Goal: Transaction & Acquisition: Obtain resource

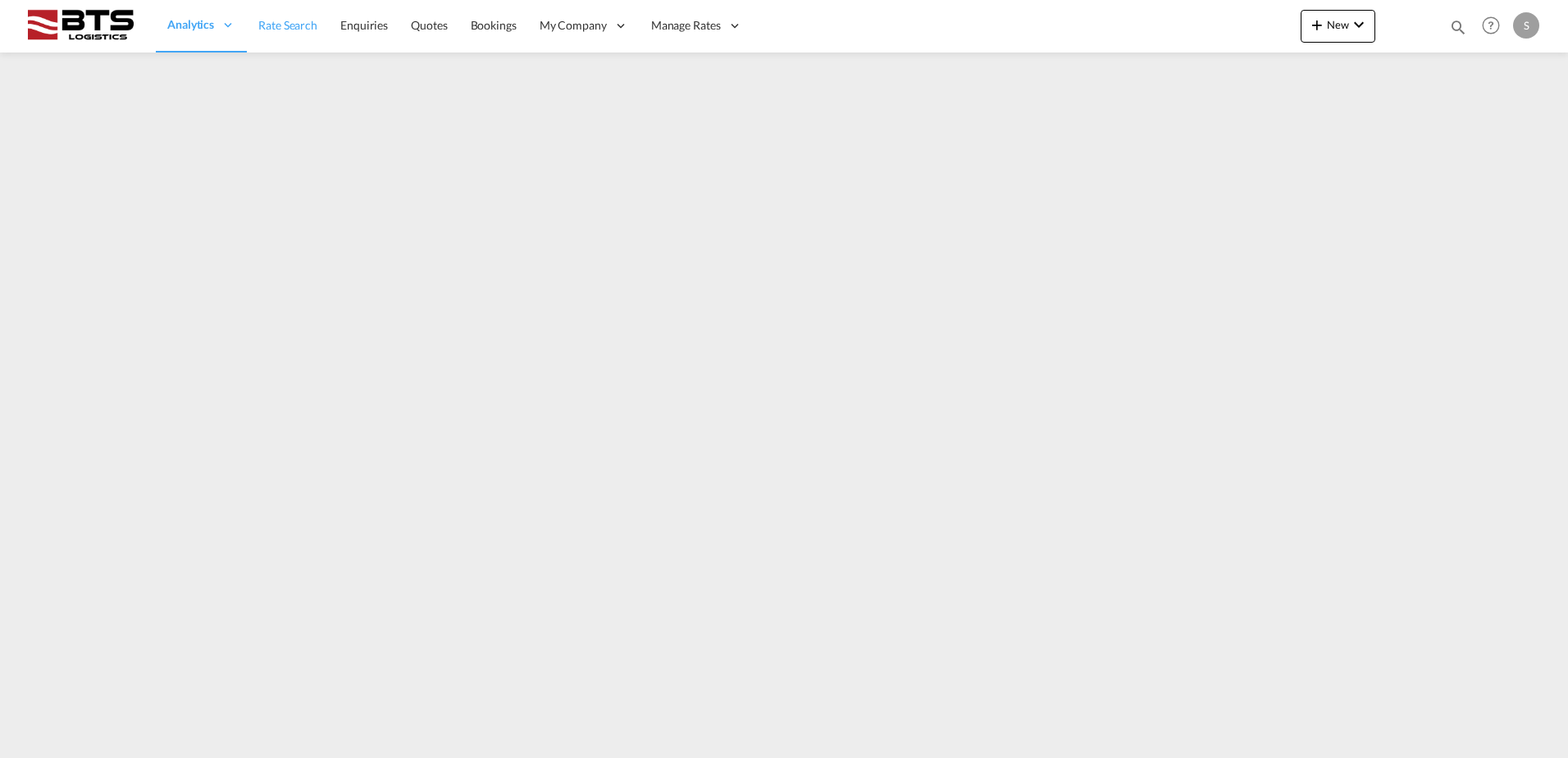
click at [287, 32] on span "Rate Search" at bounding box center [287, 25] width 59 height 17
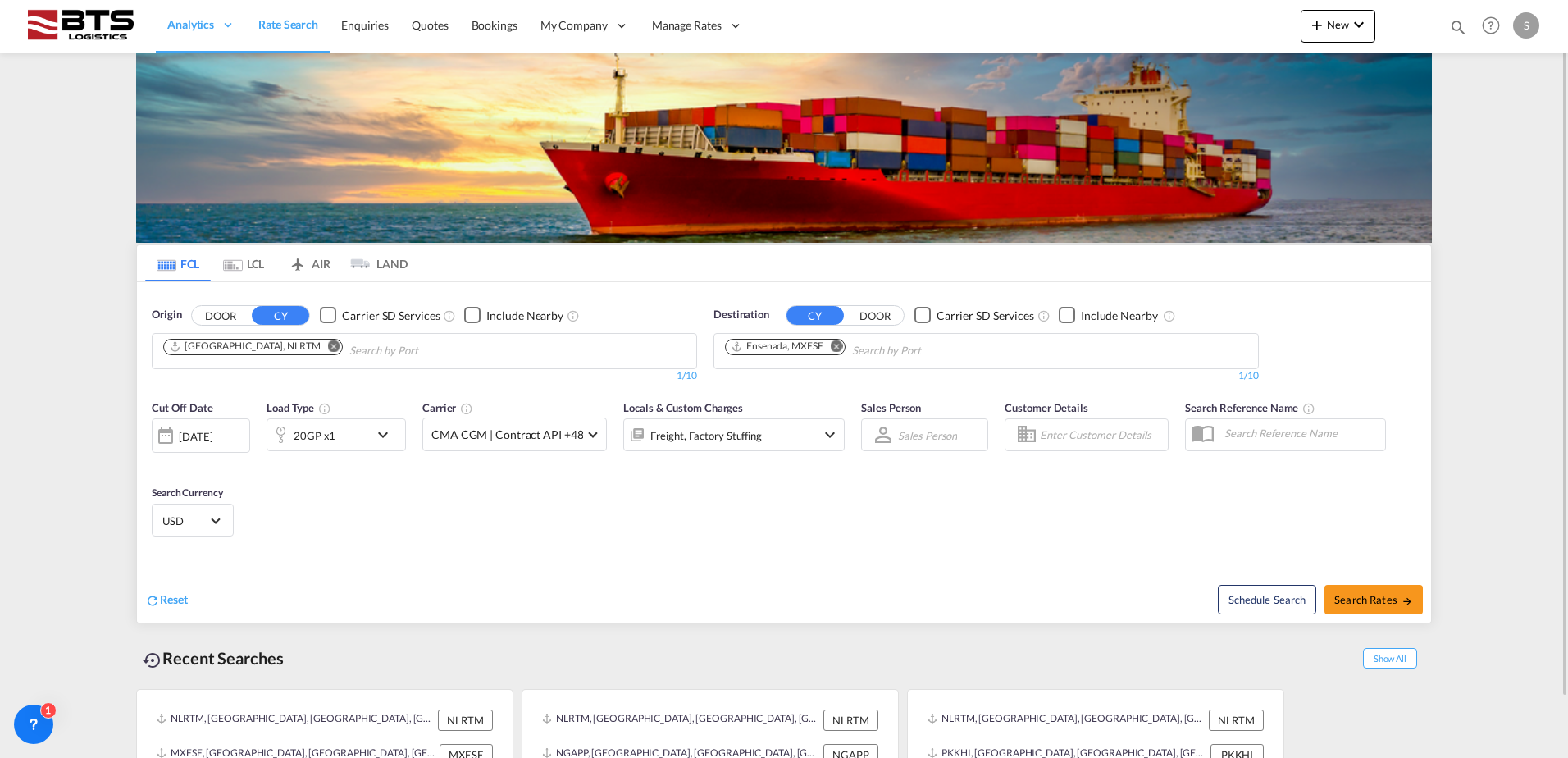
click at [836, 344] on md-icon "Remove" at bounding box center [837, 346] width 12 height 12
click at [790, 347] on body "Analytics Reports Dashboard Rate Search Enquiries Quotes Bookings" at bounding box center [784, 379] width 1568 height 758
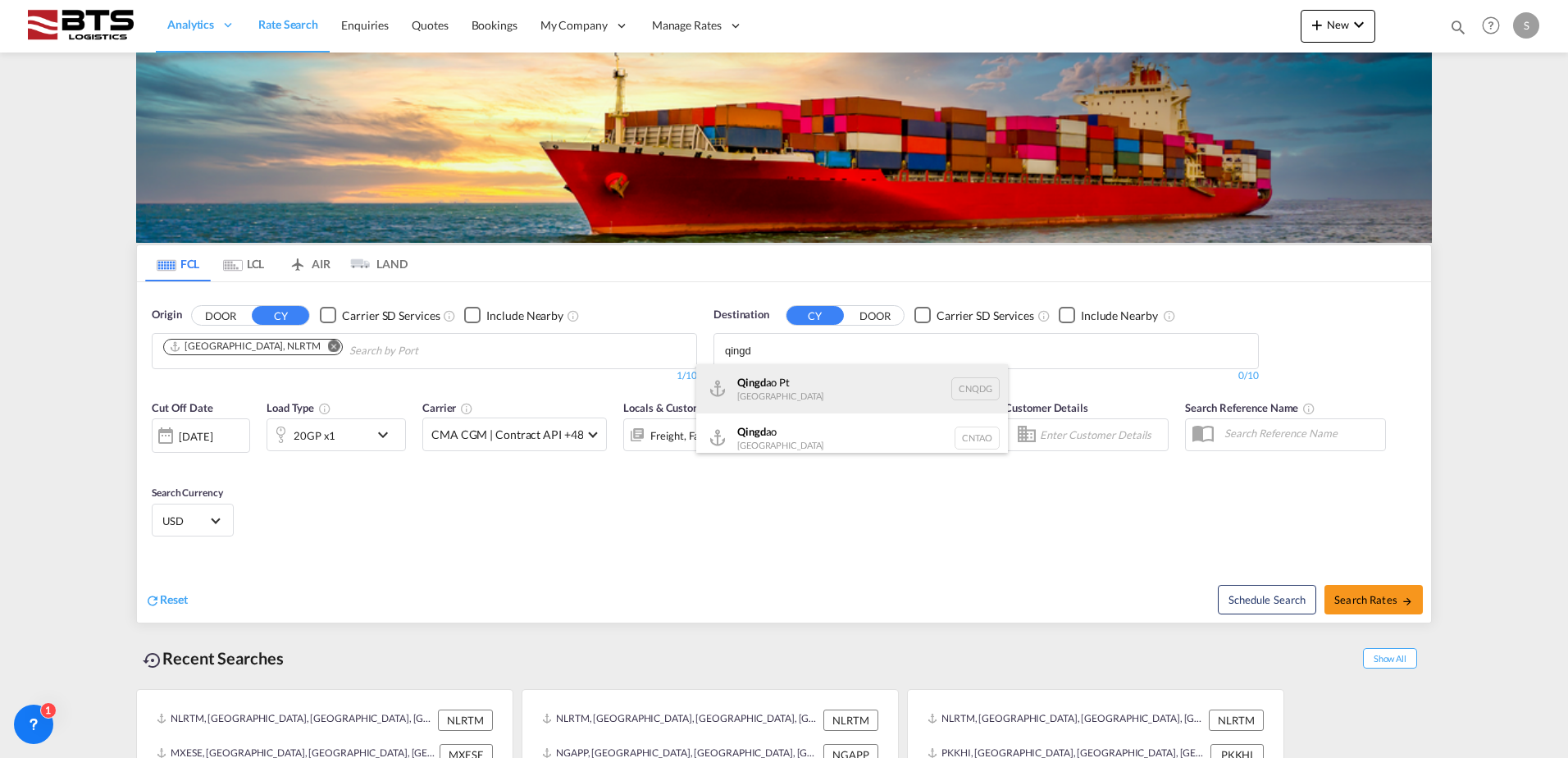
type input "qingd"
click at [797, 395] on div "Qingd ao Pt China CNQDG" at bounding box center [851, 389] width 312 height 49
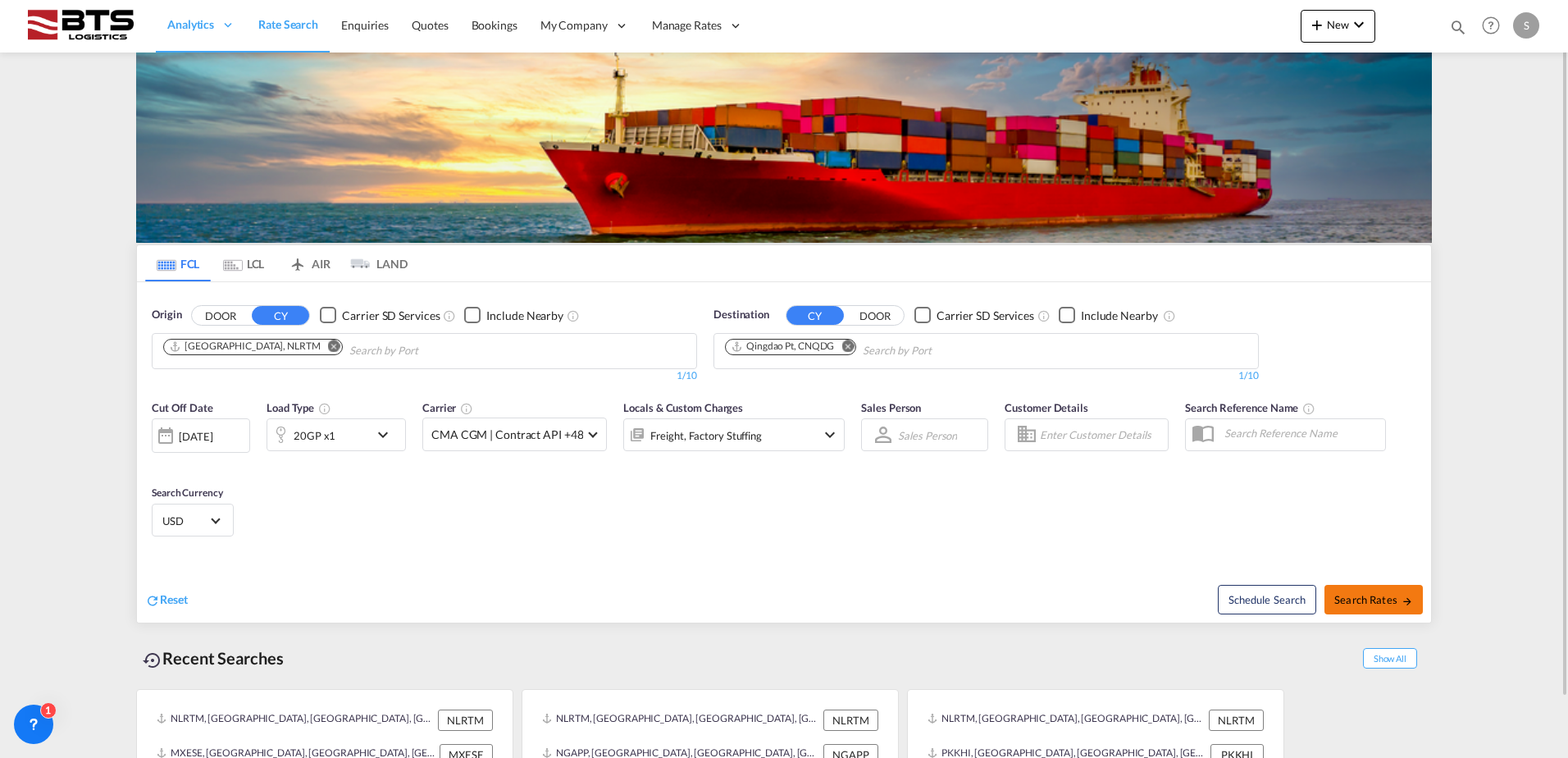
click at [1376, 598] on span "Search Rates" at bounding box center [1374, 599] width 79 height 13
type input "NLRTM to CNQDG / [DATE]"
